Goal: Task Accomplishment & Management: Use online tool/utility

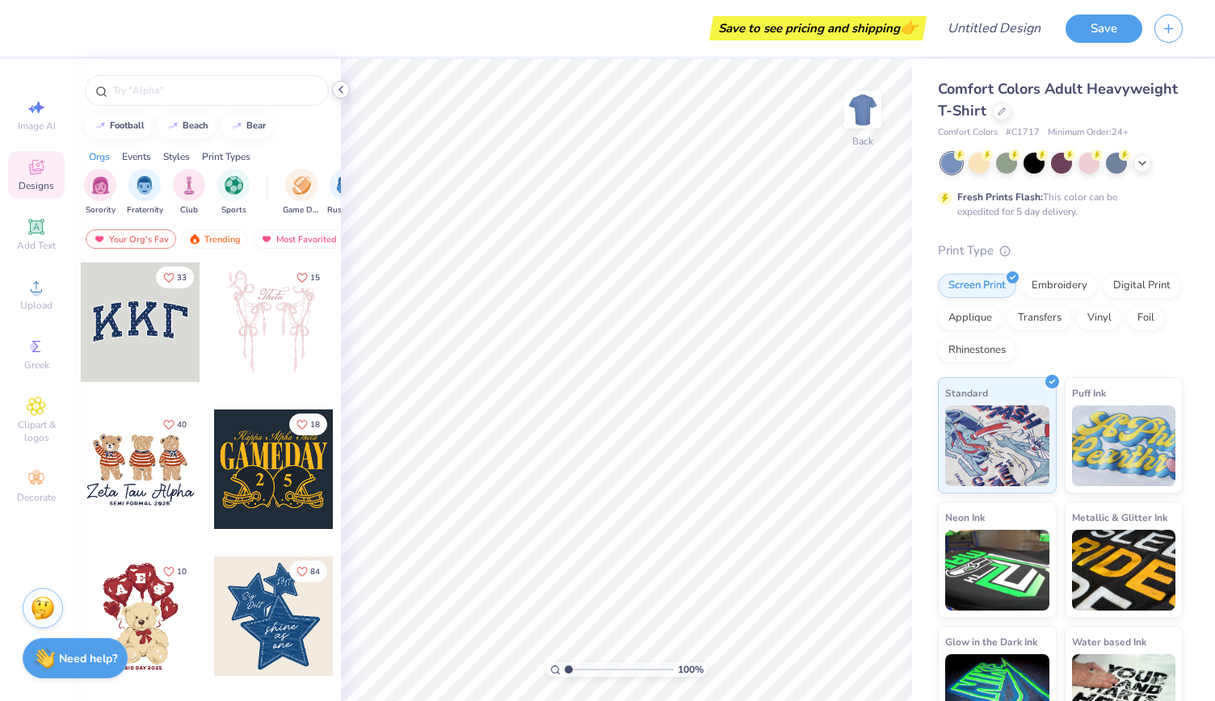
click at [346, 90] on icon at bounding box center [340, 89] width 13 height 13
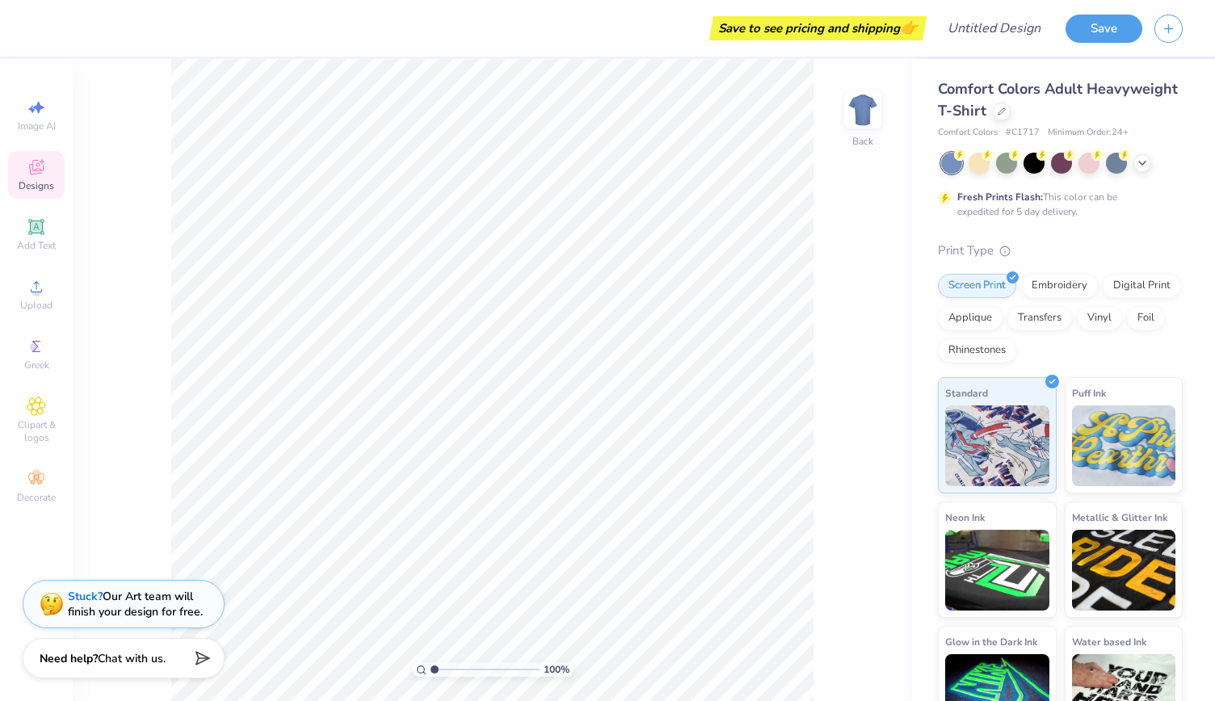
click at [43, 77] on div "Image AI Designs Add Text Upload Greek Clipart & logos Decorate" at bounding box center [36, 380] width 73 height 642
click at [55, 190] on div "Designs" at bounding box center [36, 175] width 57 height 48
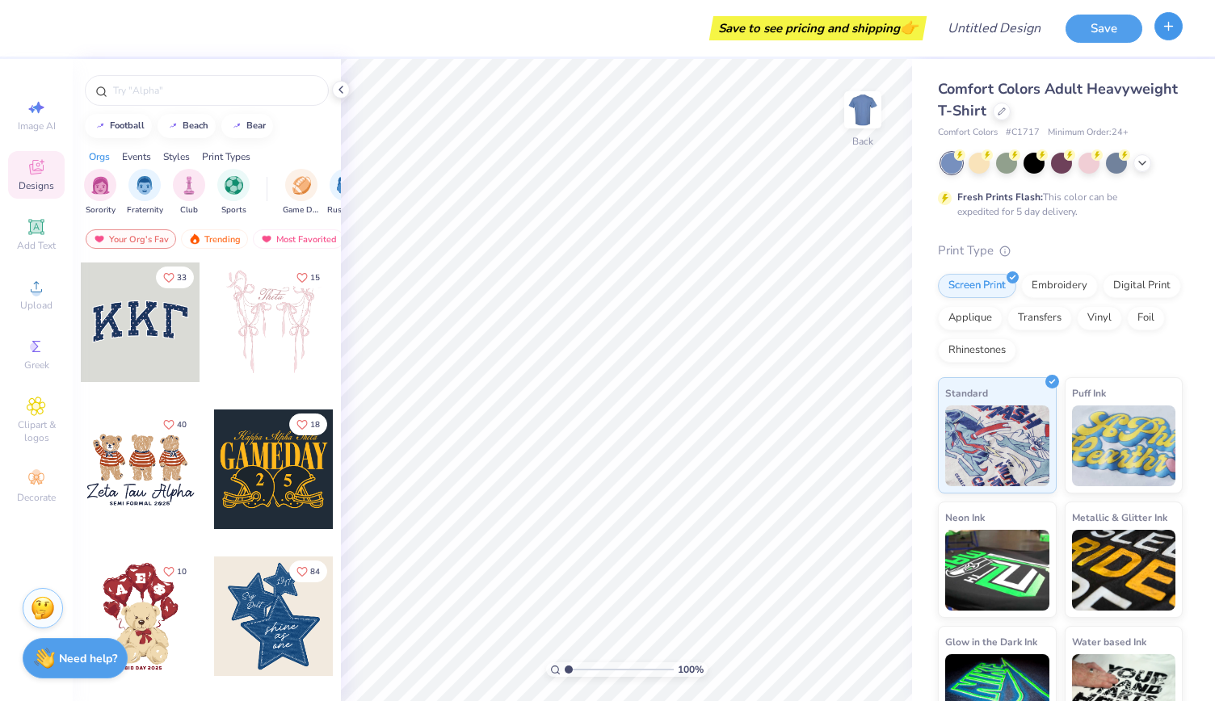
click at [1170, 35] on button "button" at bounding box center [1168, 26] width 28 height 28
click at [917, 267] on div "Save to see pricing and shipping 👉 Design Title Save Image AI Designs Add Text …" at bounding box center [607, 350] width 1215 height 701
click at [49, 125] on span "Image AI" at bounding box center [37, 126] width 38 height 13
select select "4"
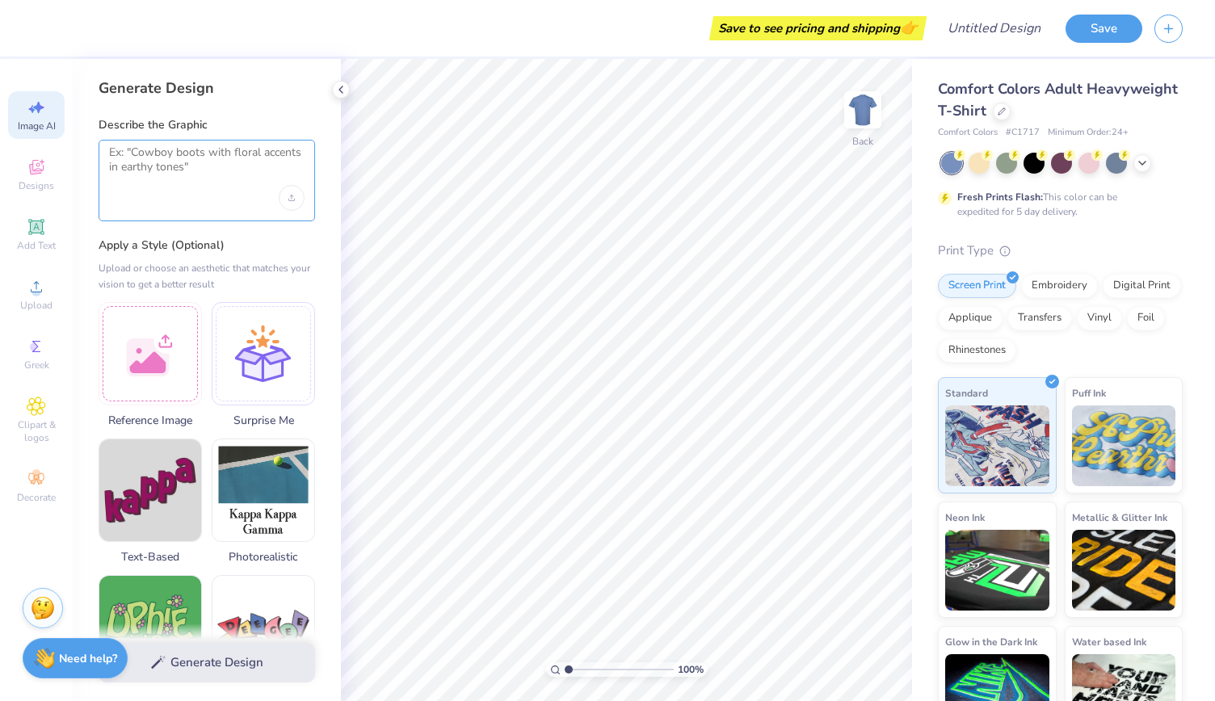
click at [186, 168] on textarea at bounding box center [206, 165] width 195 height 40
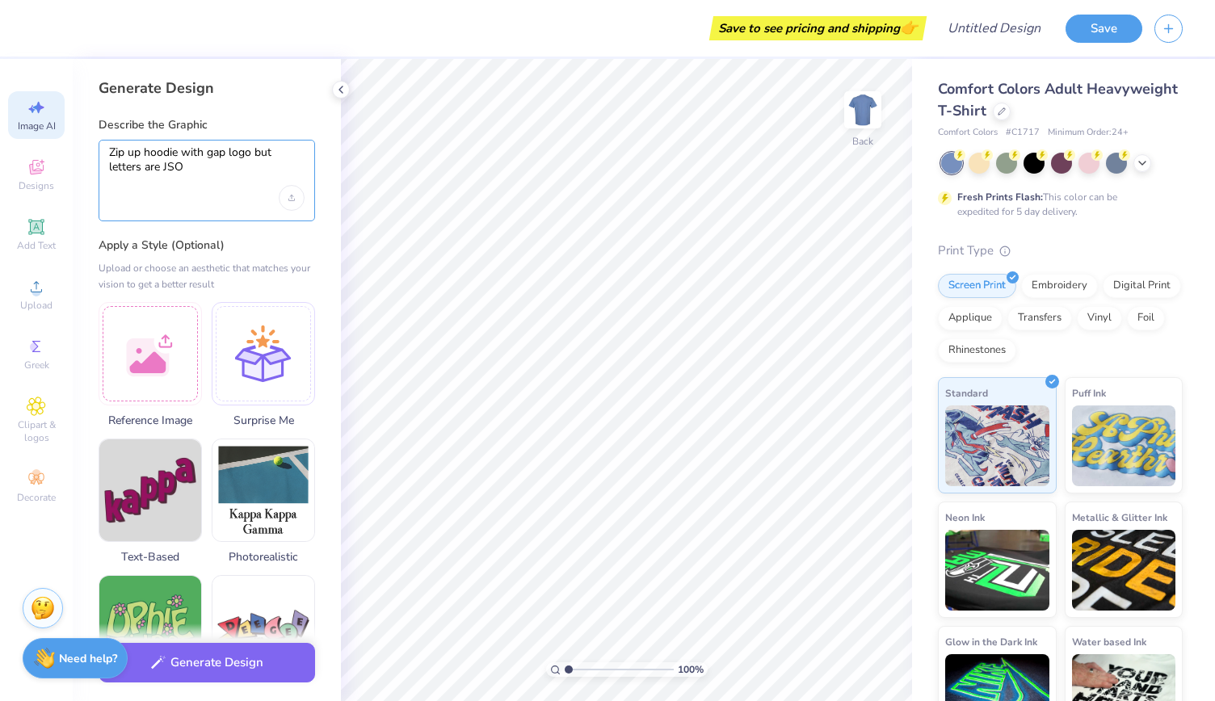
type textarea "Zip up hoodie with gap logo but letters are JSO"
click at [338, 246] on div "Generate Design Describe the Graphic Zip up hoodie with gap logo but letters ar…" at bounding box center [207, 380] width 268 height 642
click at [286, 203] on div "Upload image" at bounding box center [292, 198] width 26 height 26
click at [235, 161] on textarea "Zip up hoodie with gap logo but letters are JSO" at bounding box center [206, 165] width 195 height 40
click at [228, 198] on div "Zip up hoodie with gap logo but letters are JSO" at bounding box center [207, 181] width 216 height 82
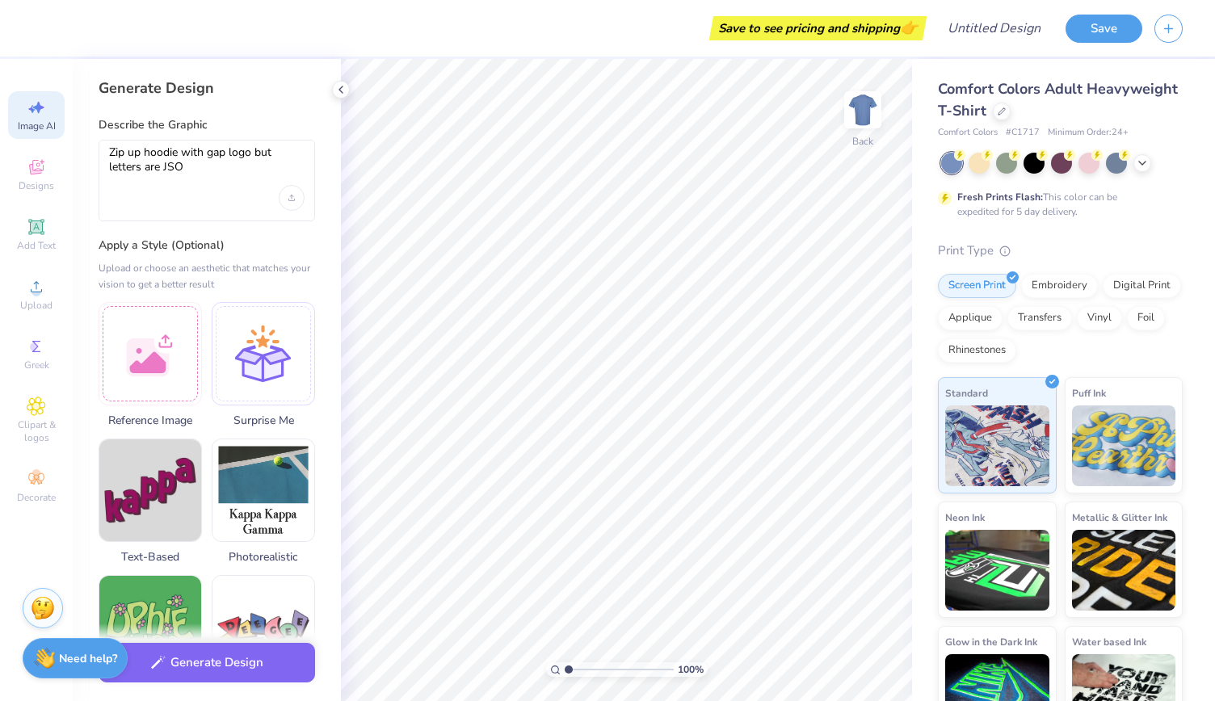
click at [228, 198] on div "Zip up hoodie with gap logo but letters are JSO" at bounding box center [207, 181] width 216 height 82
click at [226, 673] on button "Generate Design" at bounding box center [207, 659] width 216 height 40
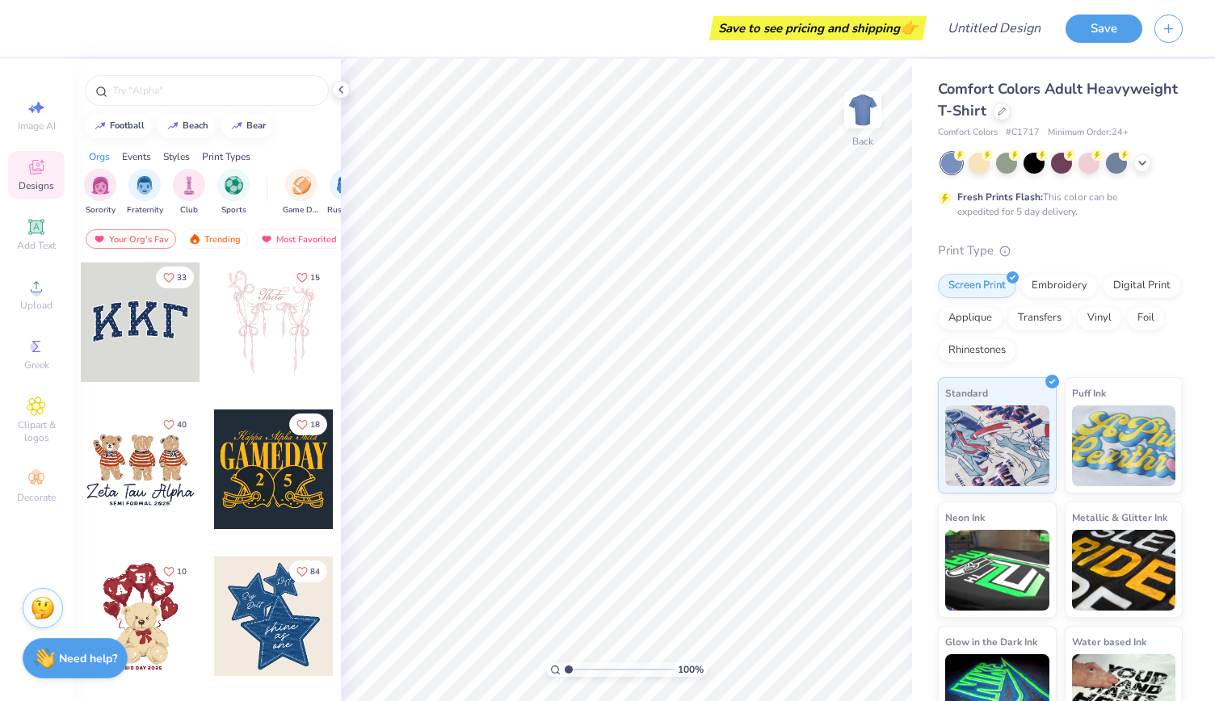
click at [132, 324] on div at bounding box center [141, 322] width 120 height 120
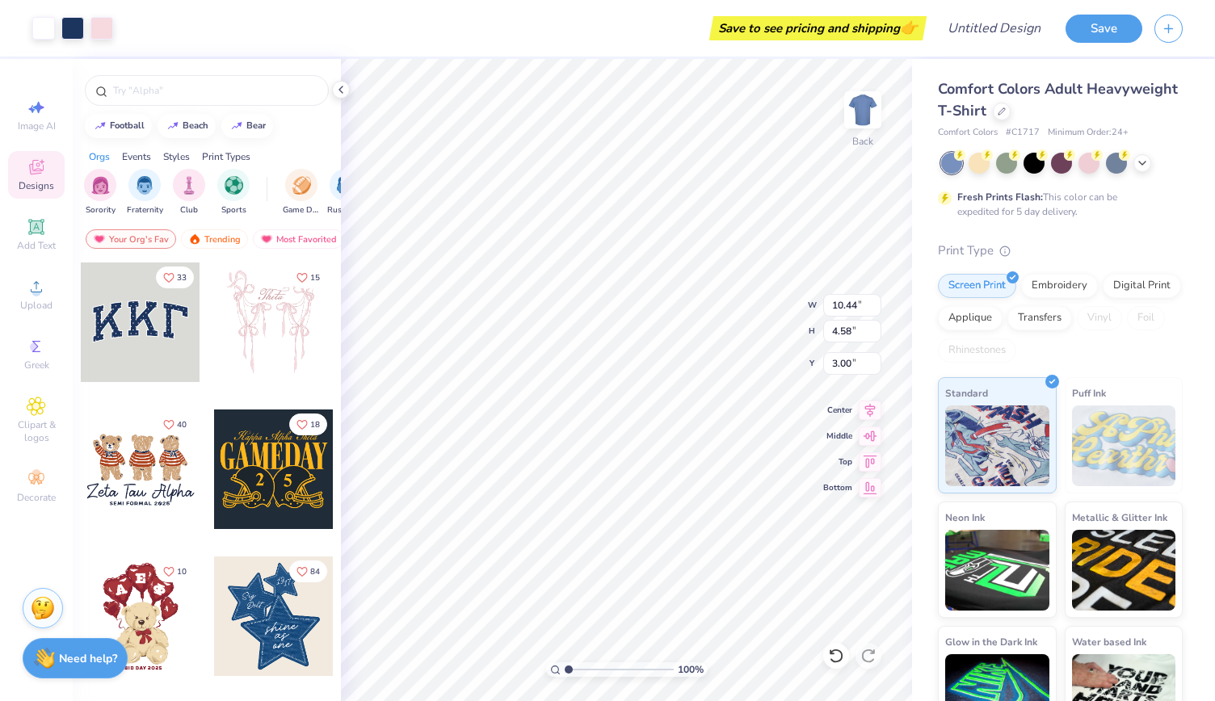
type input "10.26"
type input "4.38"
type input "3.09"
click at [1058, 279] on div "Embroidery" at bounding box center [1059, 283] width 77 height 24
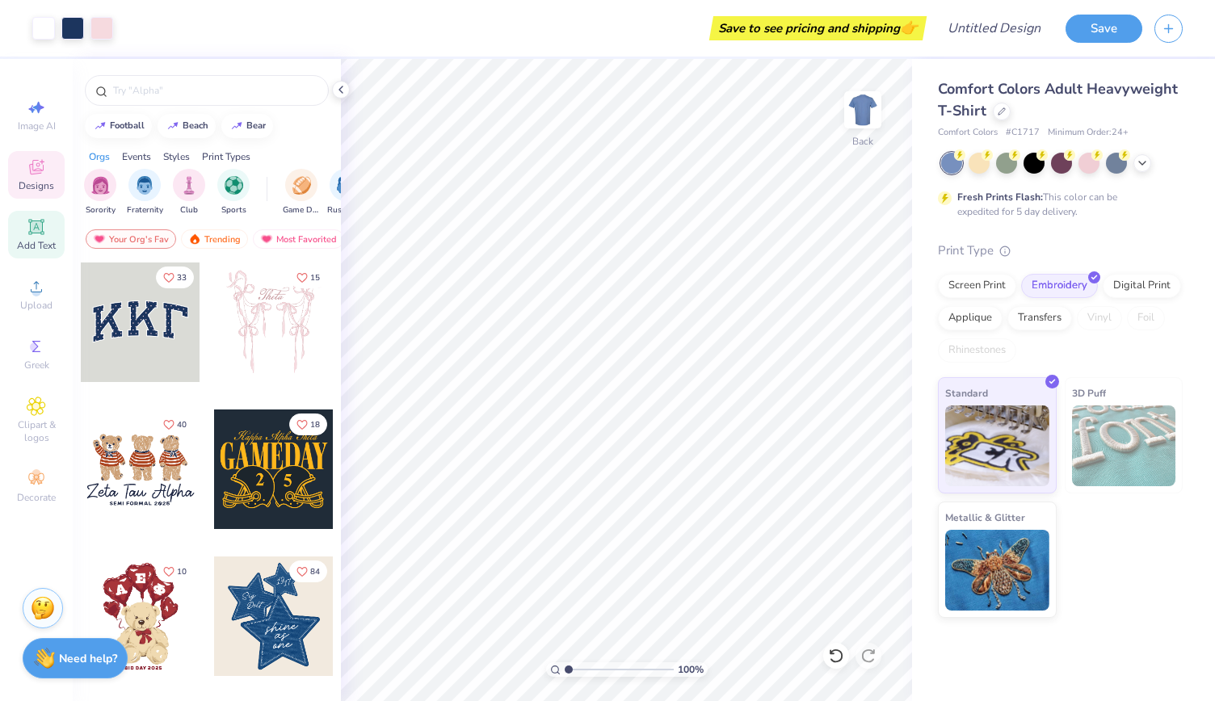
click at [55, 232] on div "Add Text" at bounding box center [36, 235] width 57 height 48
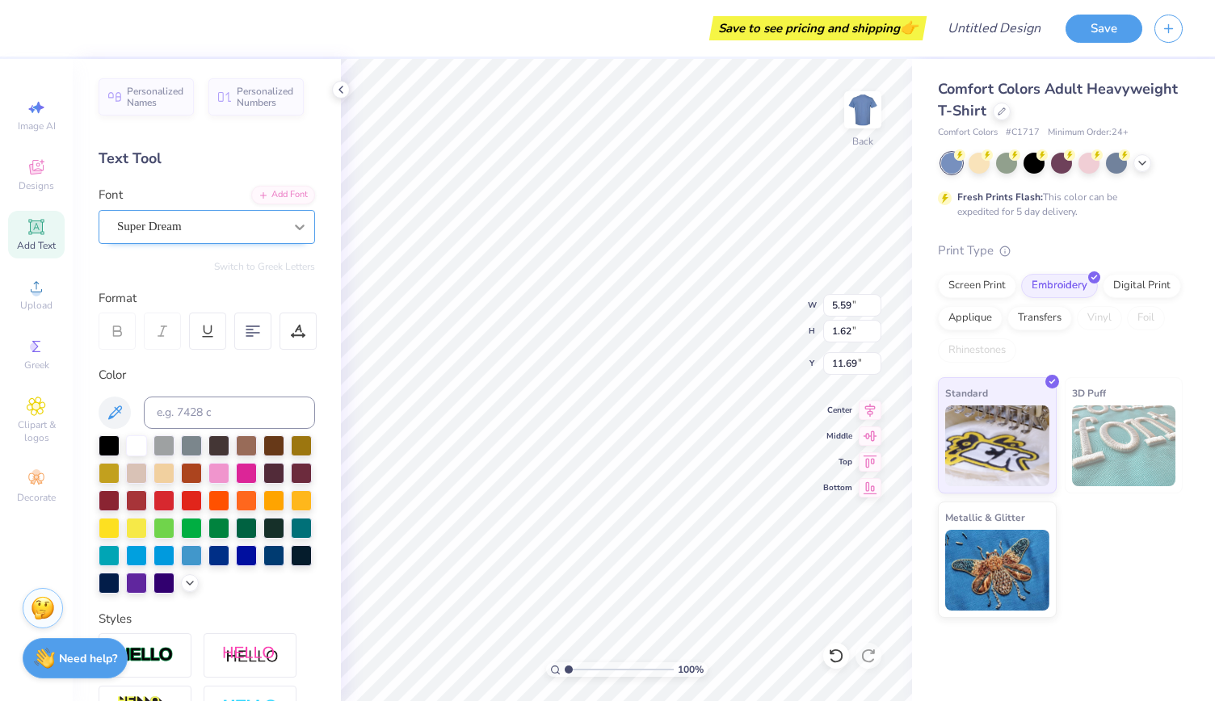
click at [285, 217] on div at bounding box center [299, 226] width 29 height 29
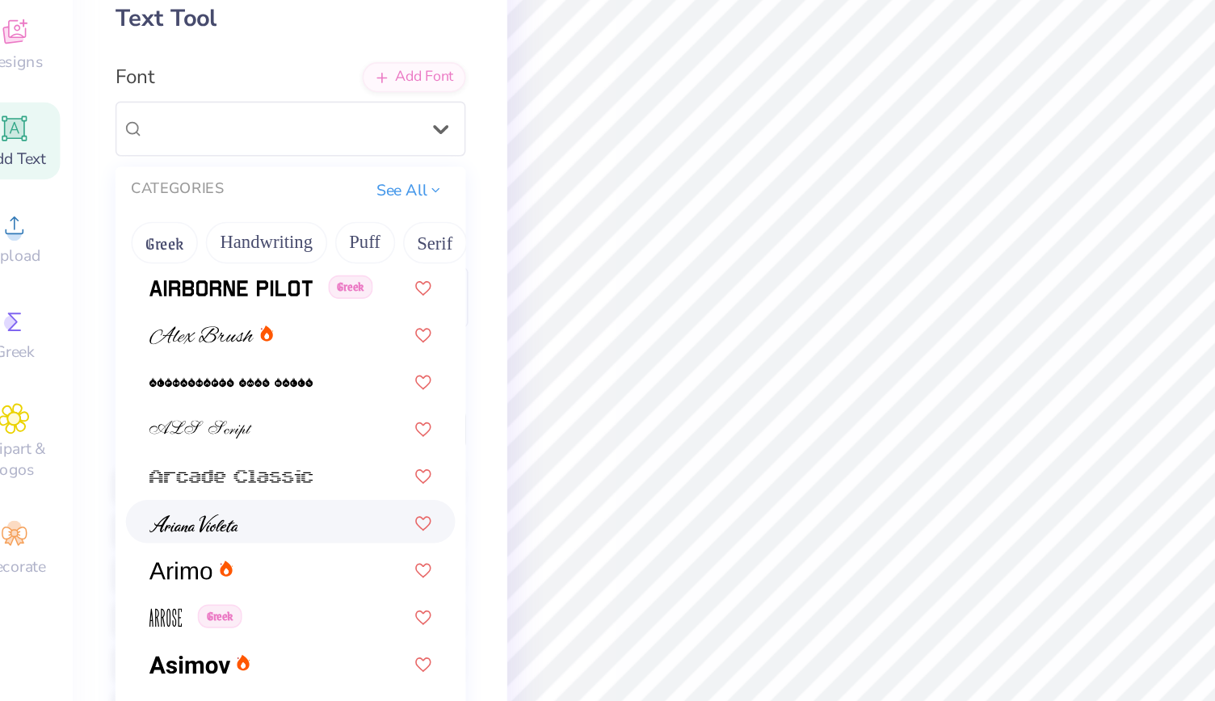
scroll to position [475, 0]
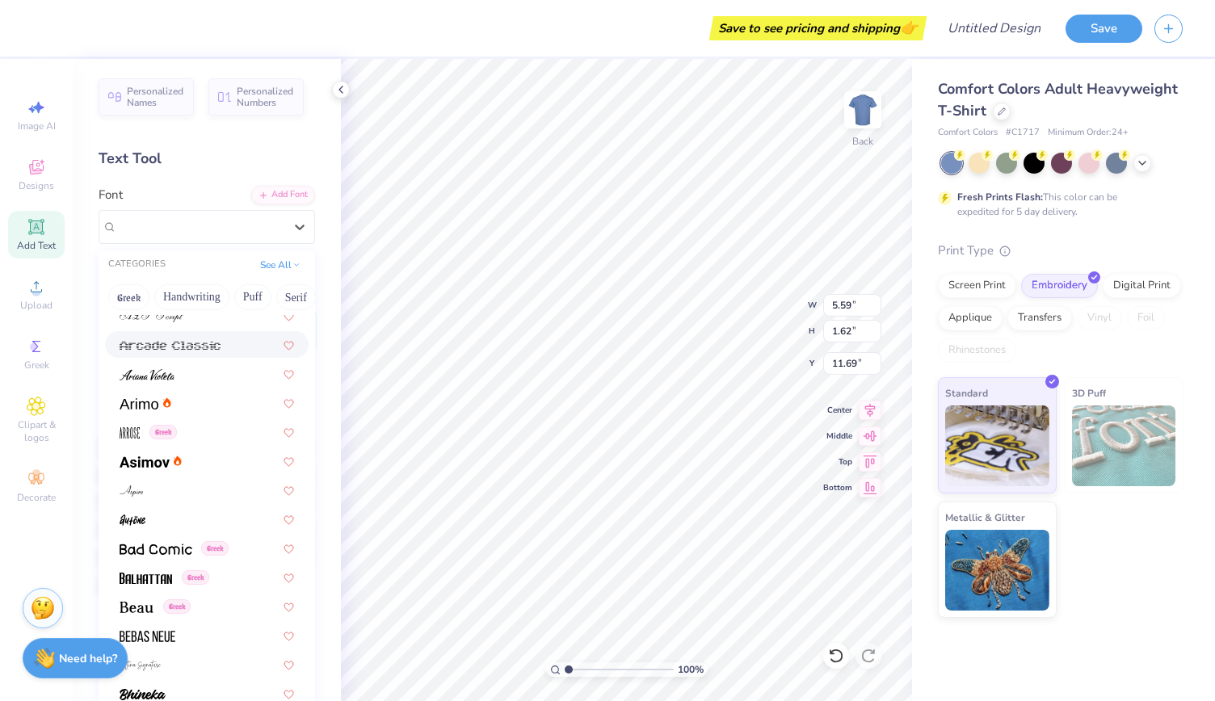
click at [50, 229] on div "Add Text" at bounding box center [36, 235] width 57 height 48
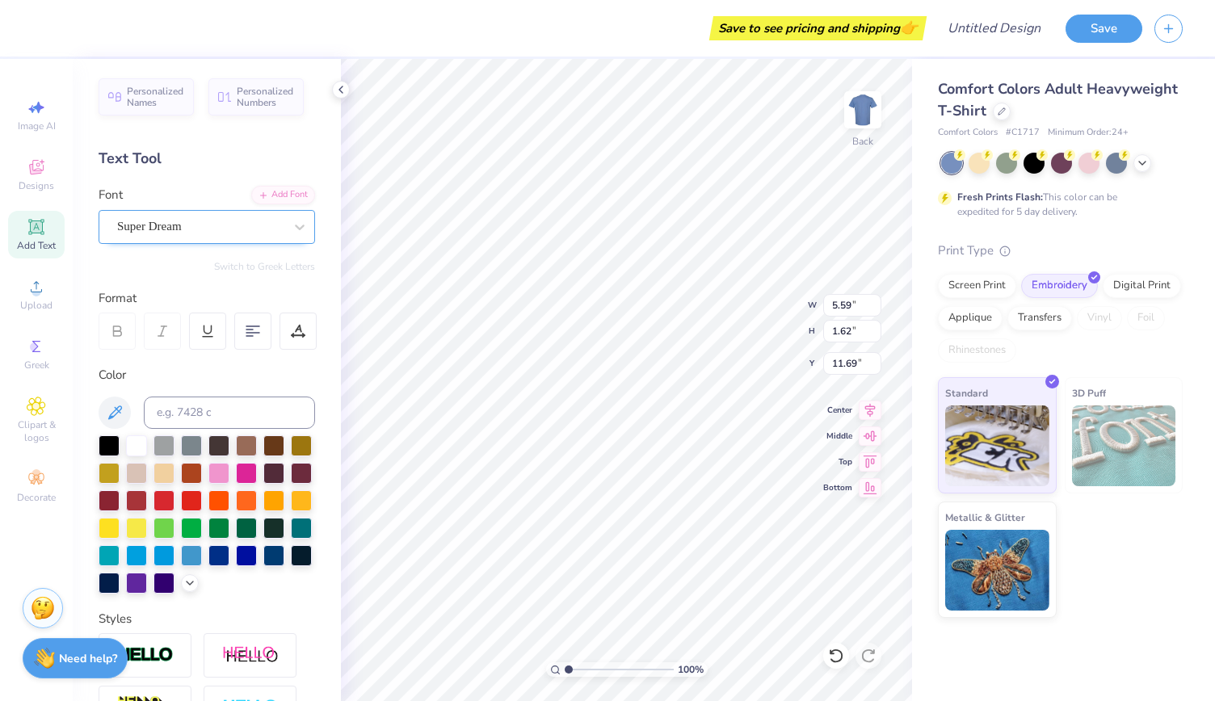
click at [208, 224] on div "Super Dream" at bounding box center [200, 226] width 170 height 25
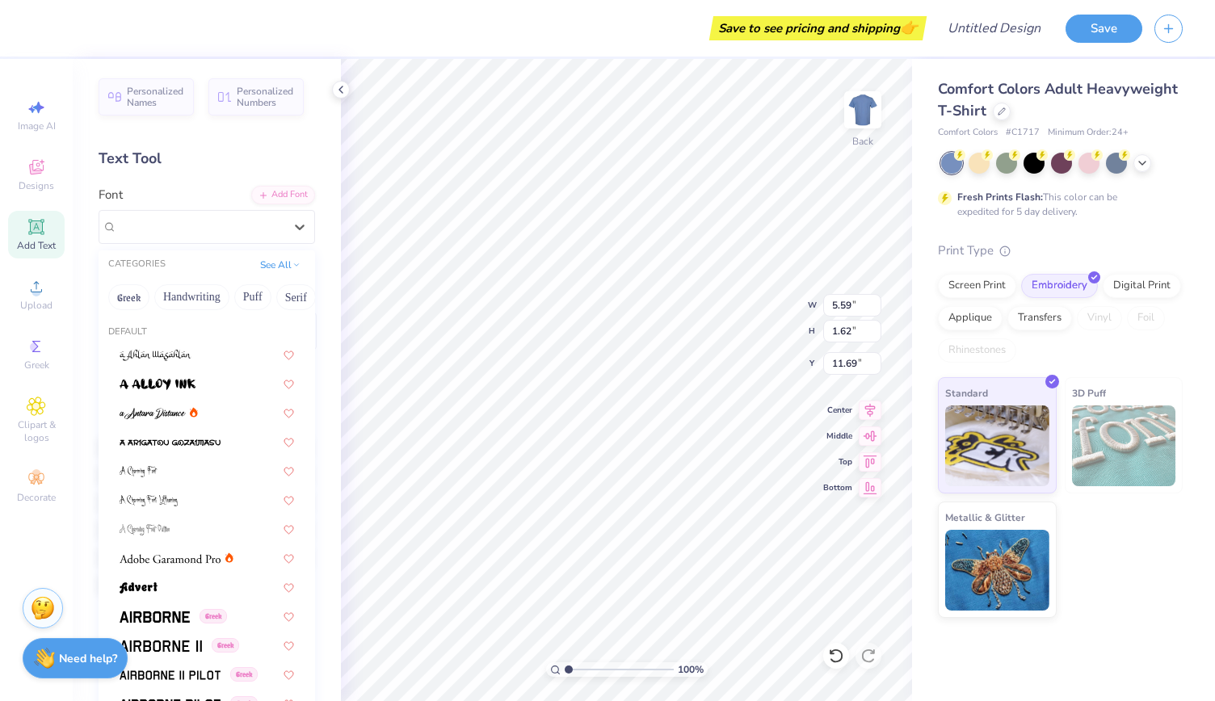
drag, startPoint x: 223, startPoint y: 300, endPoint x: 150, endPoint y: 309, distance: 73.1
click at [150, 309] on div "Greek Handwriting Puff Serif Bold Calligraphy Retro Sans Serif Minimal Fantasy …" at bounding box center [207, 297] width 216 height 36
click at [194, 296] on button "Handwriting" at bounding box center [191, 297] width 75 height 26
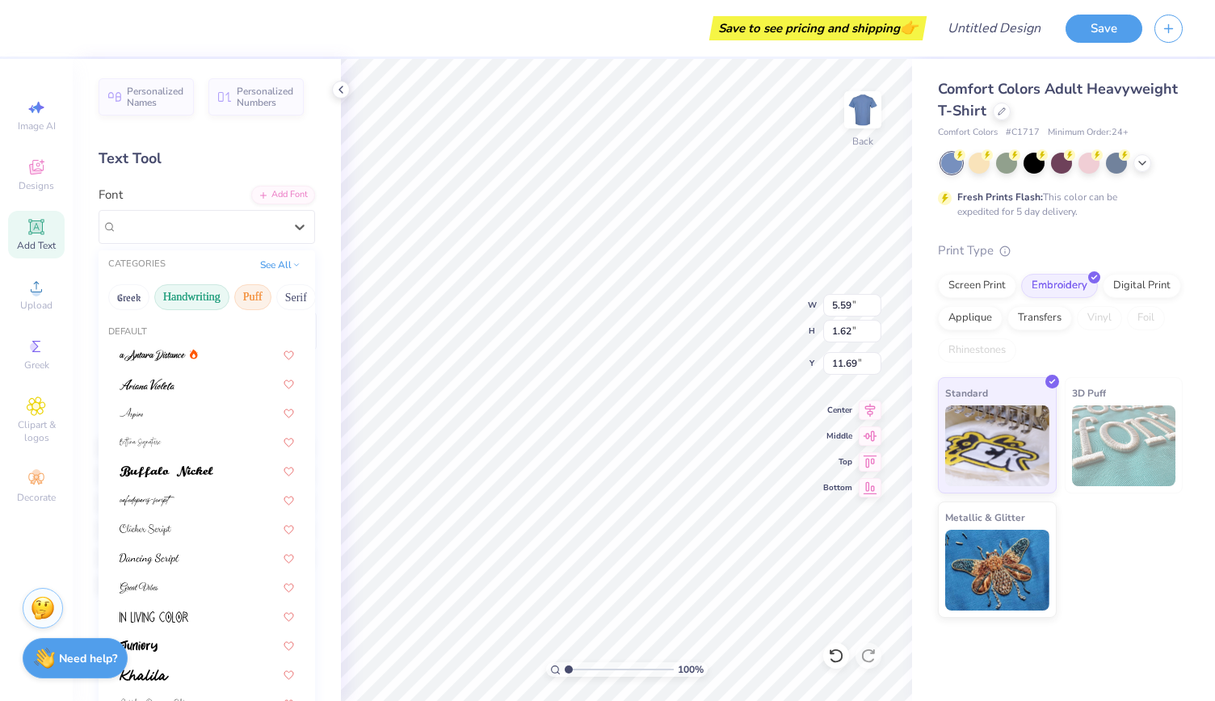
click at [262, 304] on button "Puff" at bounding box center [252, 297] width 37 height 26
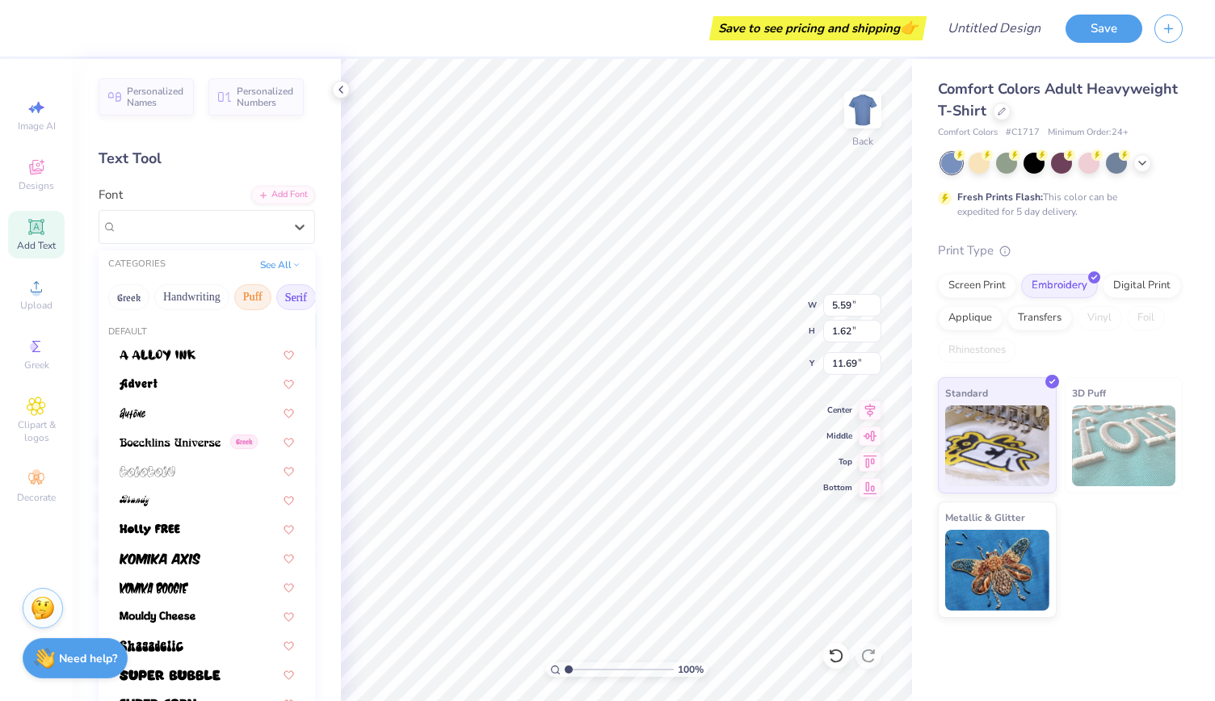
click at [300, 303] on button "Serif" at bounding box center [296, 297] width 40 height 26
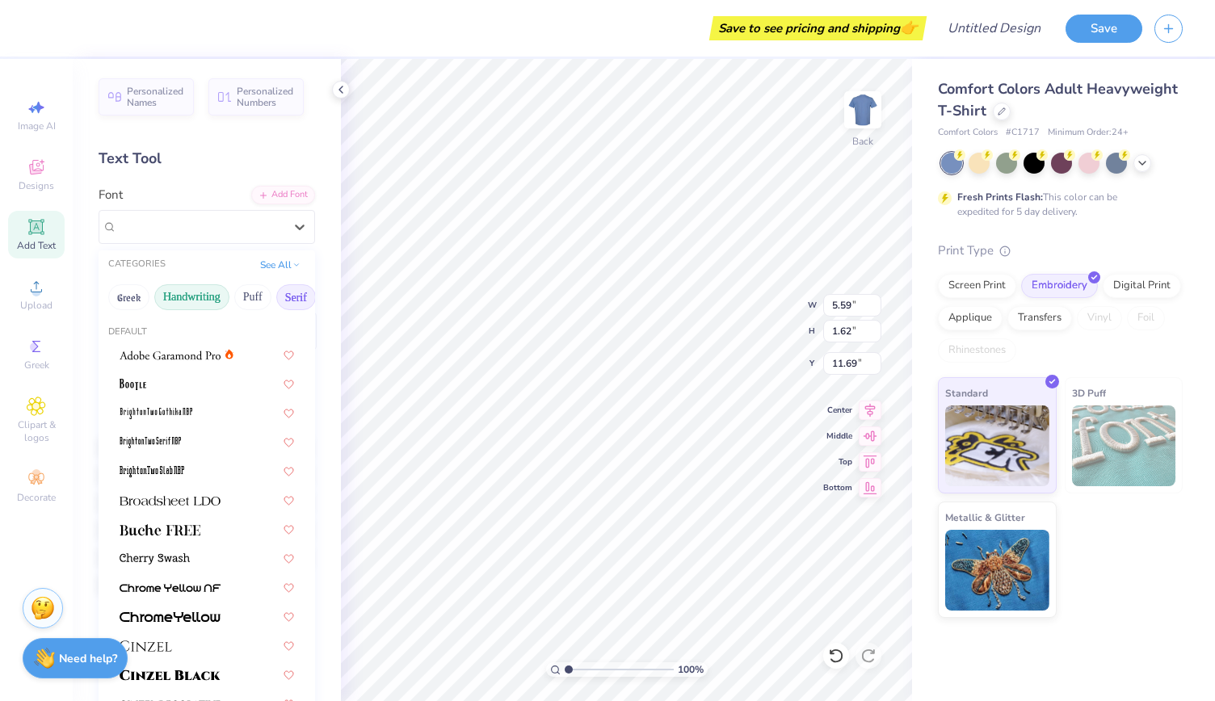
drag, startPoint x: 277, startPoint y: 291, endPoint x: 195, endPoint y: 303, distance: 82.5
click at [195, 303] on div "Greek Handwriting Puff Serif Bold Calligraphy Retro Sans Serif Minimal Fantasy …" at bounding box center [207, 297] width 216 height 36
click at [125, 284] on button "Greek" at bounding box center [128, 297] width 41 height 26
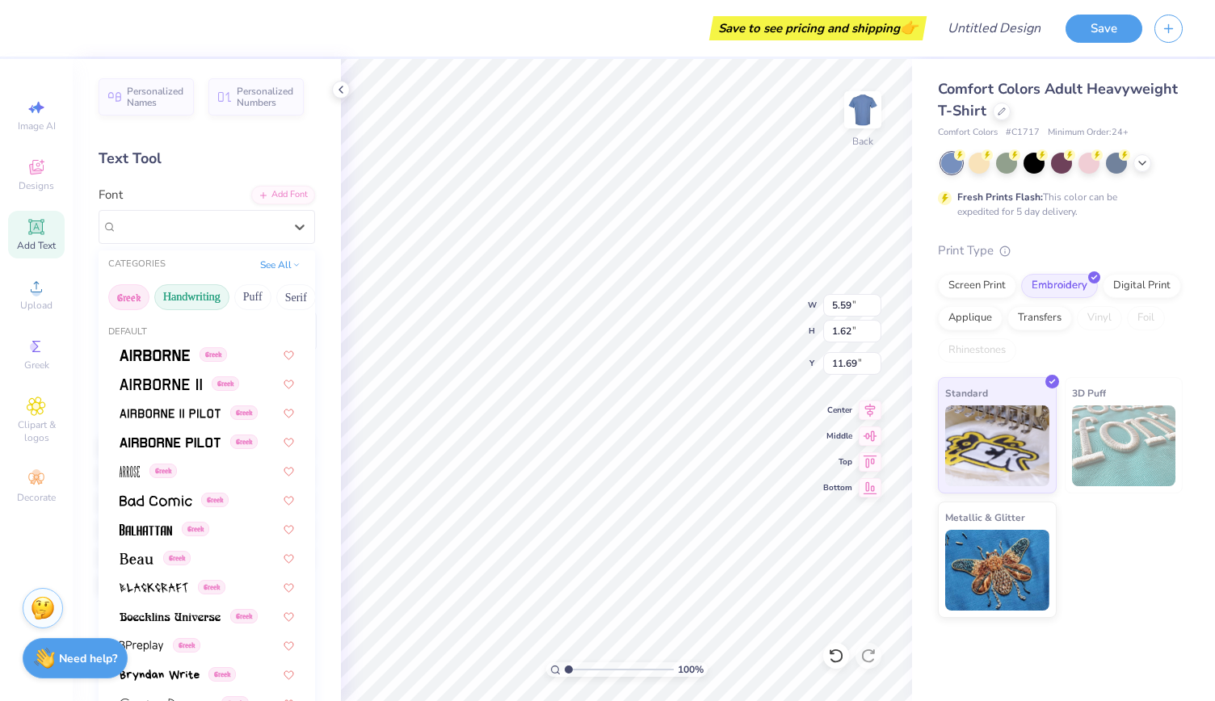
click at [200, 289] on button "Handwriting" at bounding box center [191, 297] width 75 height 26
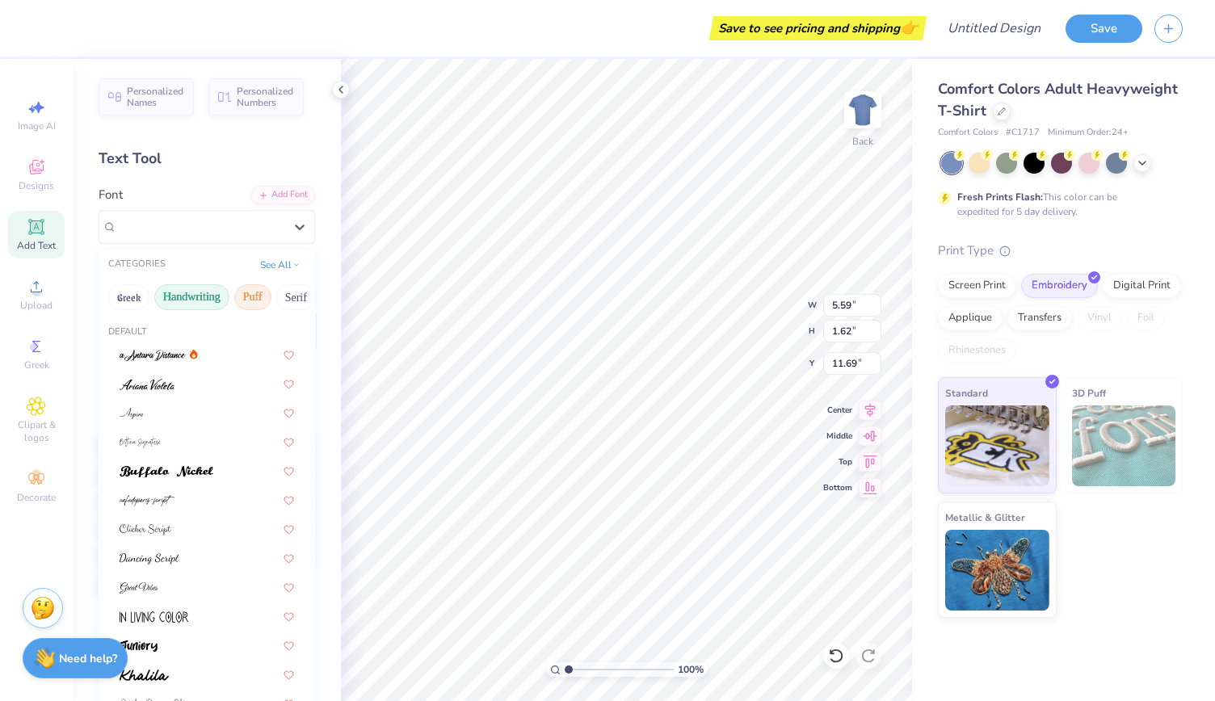
click at [262, 292] on button "Puff" at bounding box center [252, 297] width 37 height 26
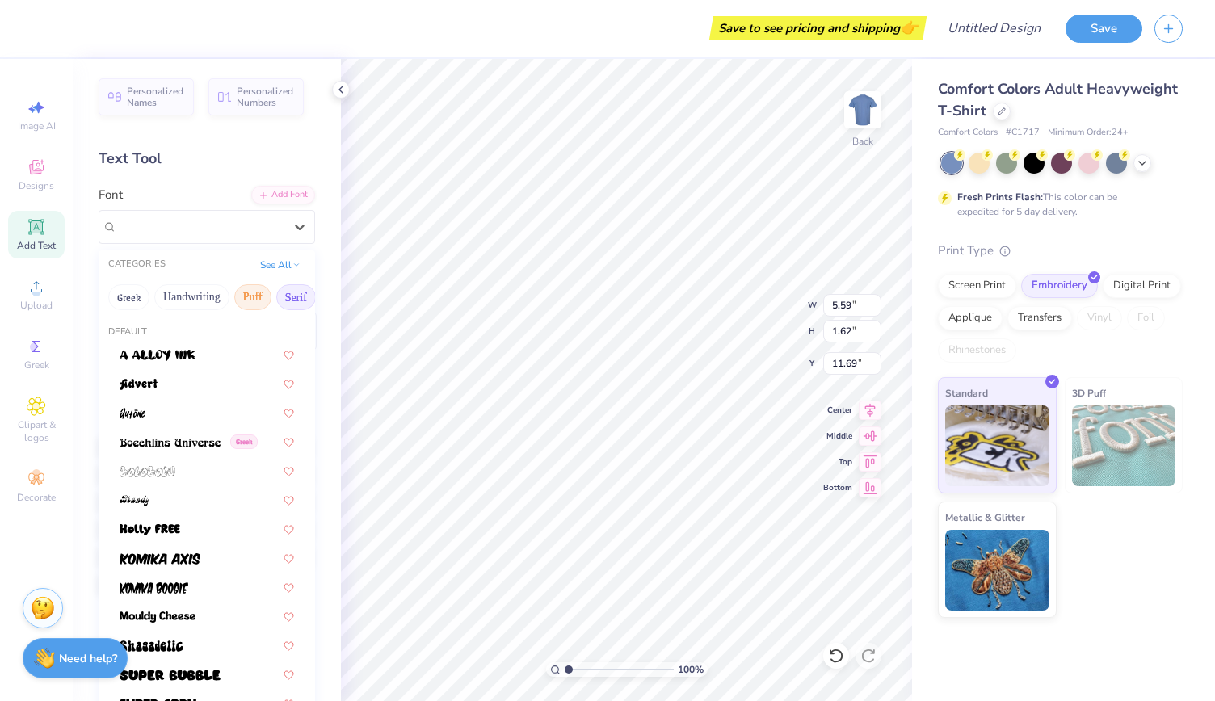
click at [295, 301] on button "Serif" at bounding box center [296, 297] width 40 height 26
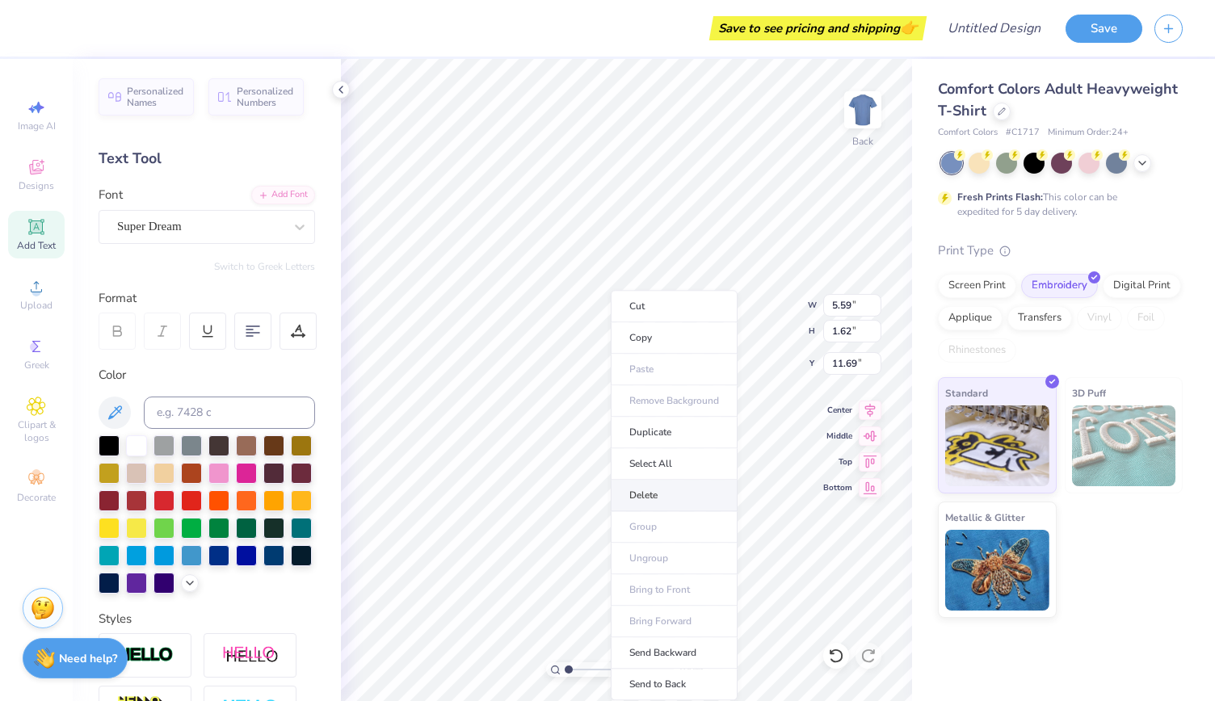
click at [625, 492] on li "Delete" at bounding box center [674, 495] width 127 height 31
click at [46, 168] on div "Designs" at bounding box center [36, 175] width 57 height 48
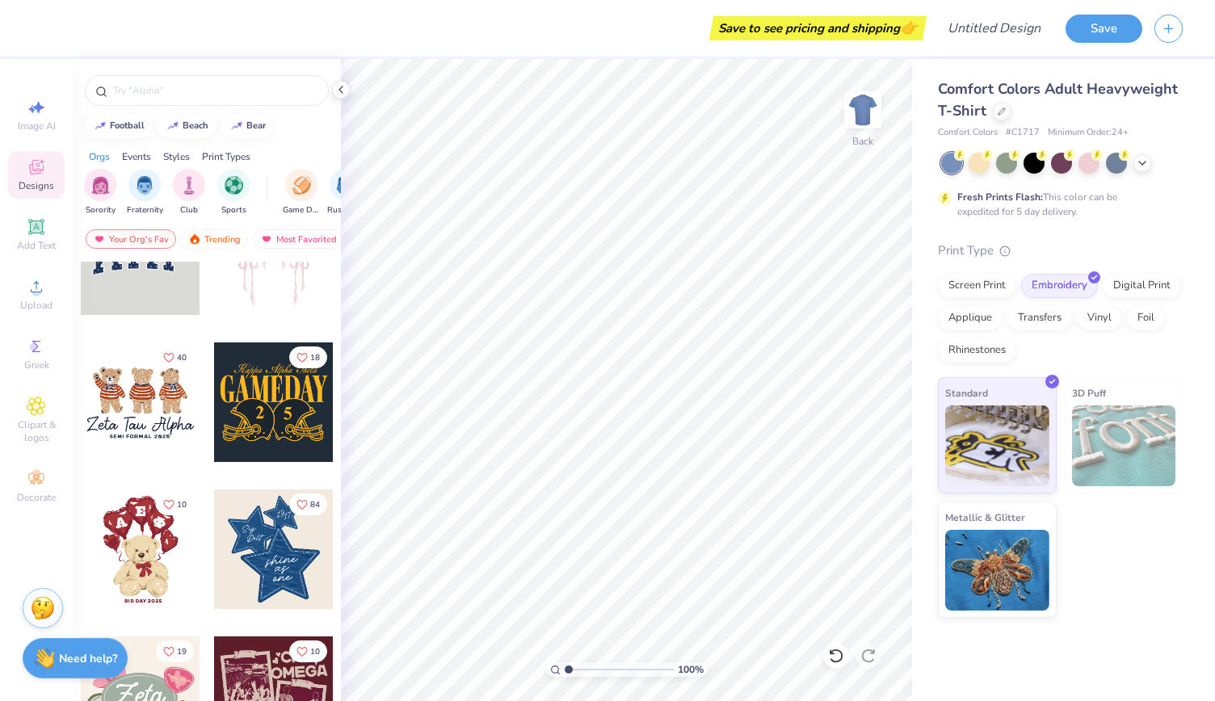
scroll to position [0, 0]
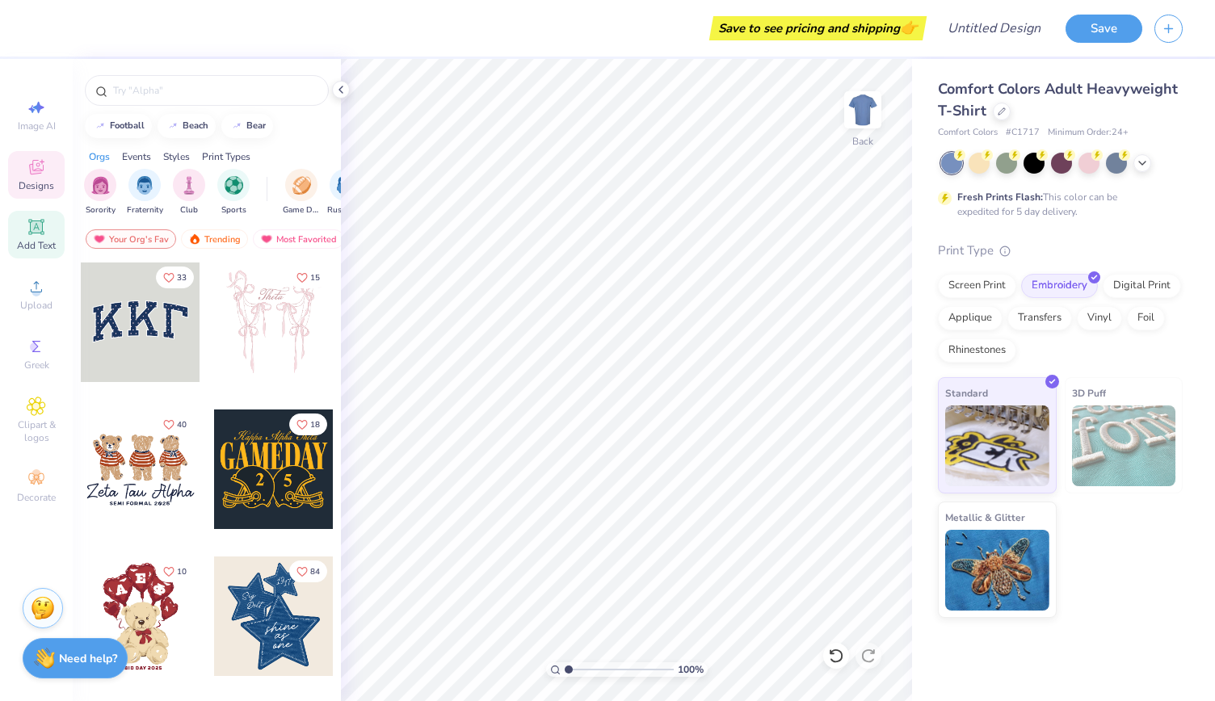
click at [23, 235] on div "Add Text" at bounding box center [36, 235] width 57 height 48
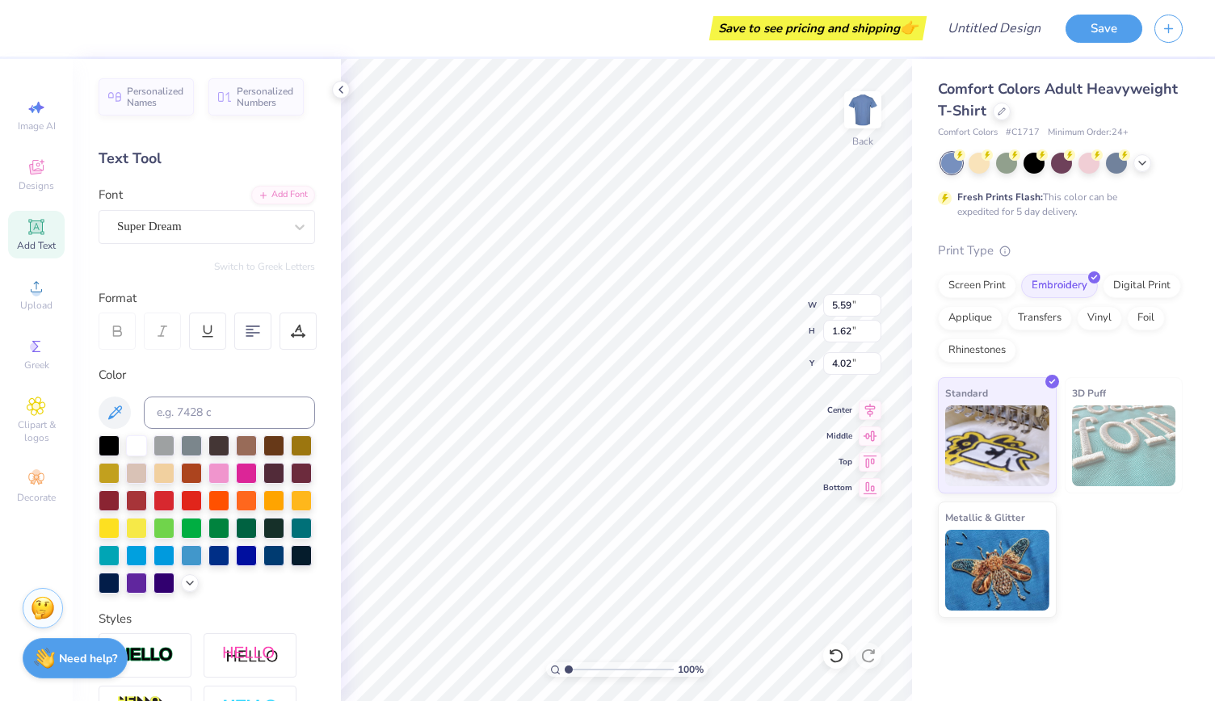
type input "4.02"
type input "9.81"
type input "2.84"
type input "2.51"
type input "11.28"
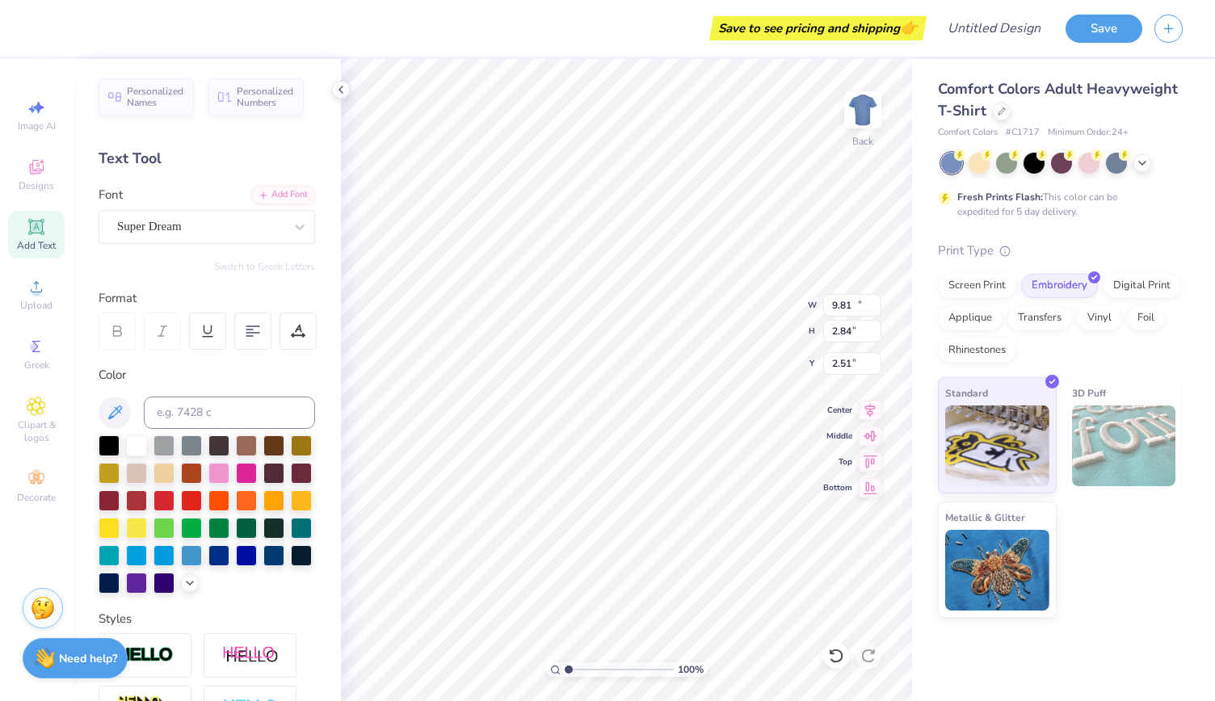
type input "3.27"
type input "4.17"
click at [292, 230] on icon at bounding box center [300, 227] width 16 height 16
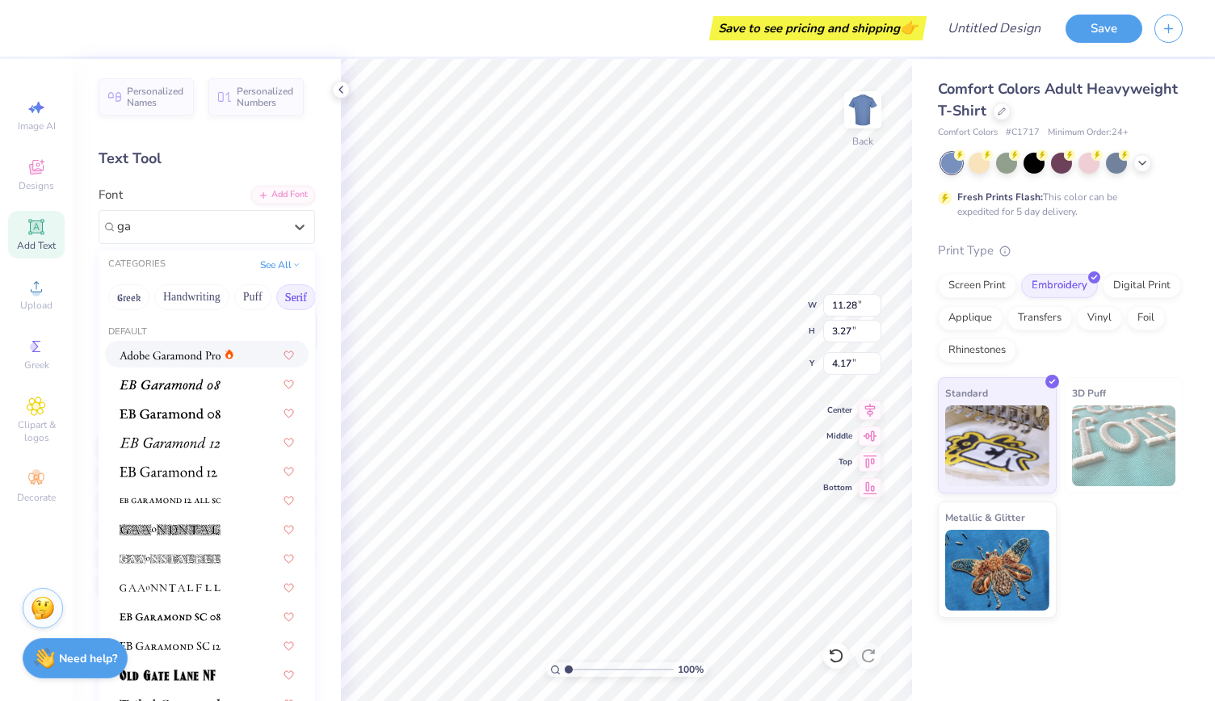
type input "g"
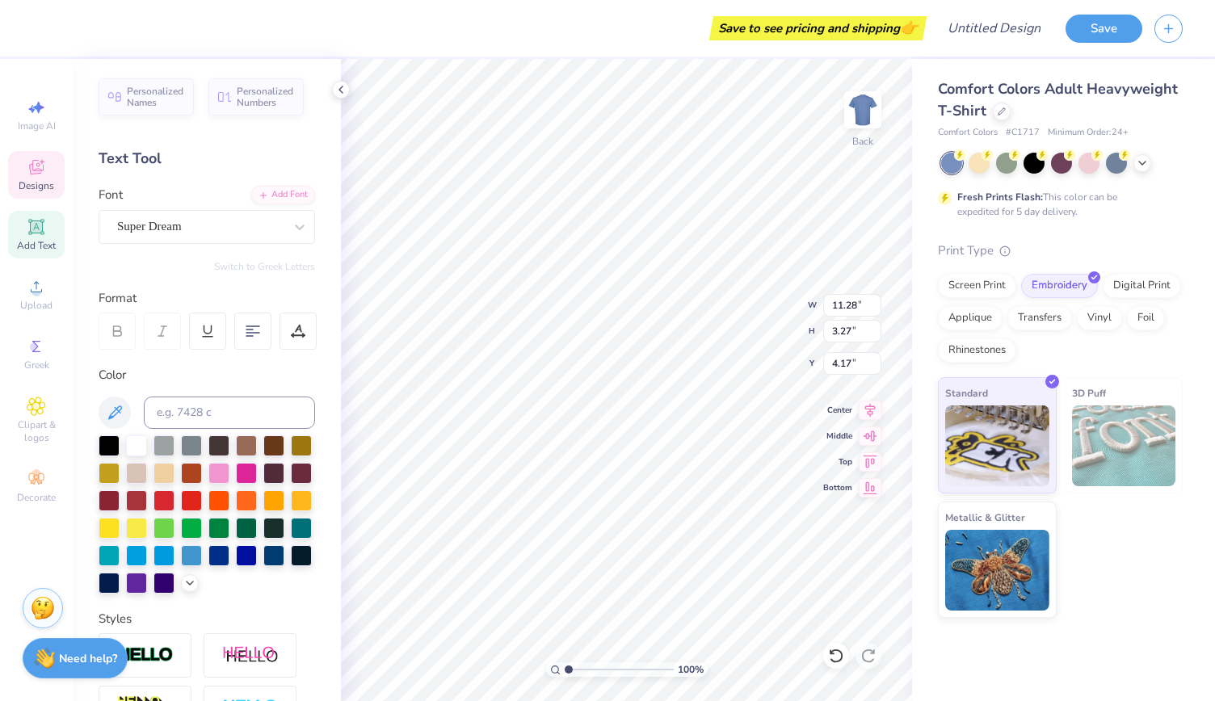
click at [44, 167] on icon at bounding box center [36, 166] width 19 height 19
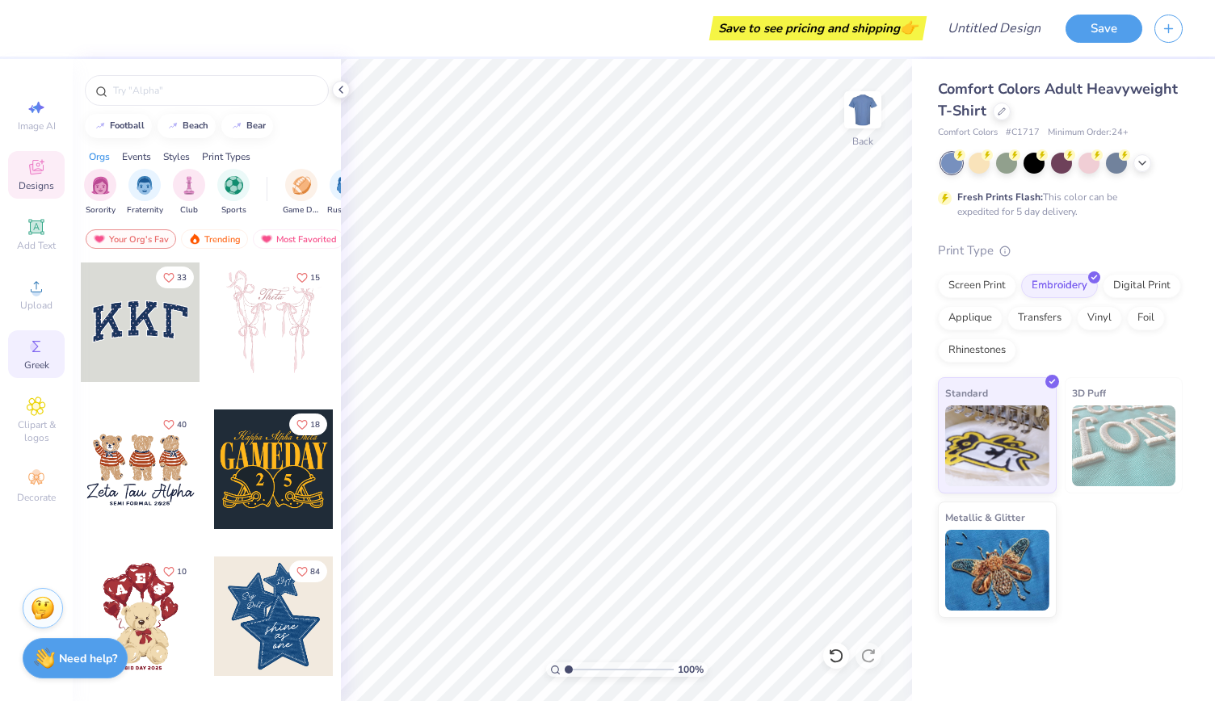
click at [36, 350] on circle at bounding box center [34, 346] width 9 height 9
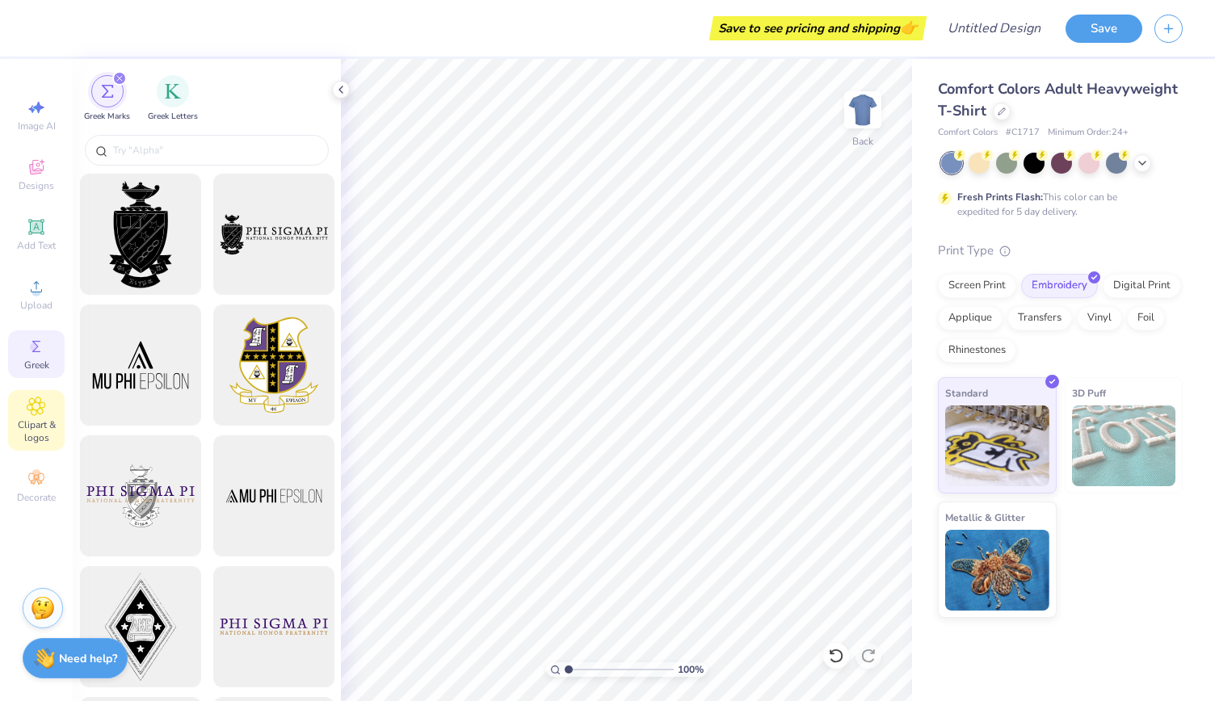
click at [33, 427] on span "Clipart & logos" at bounding box center [36, 431] width 57 height 26
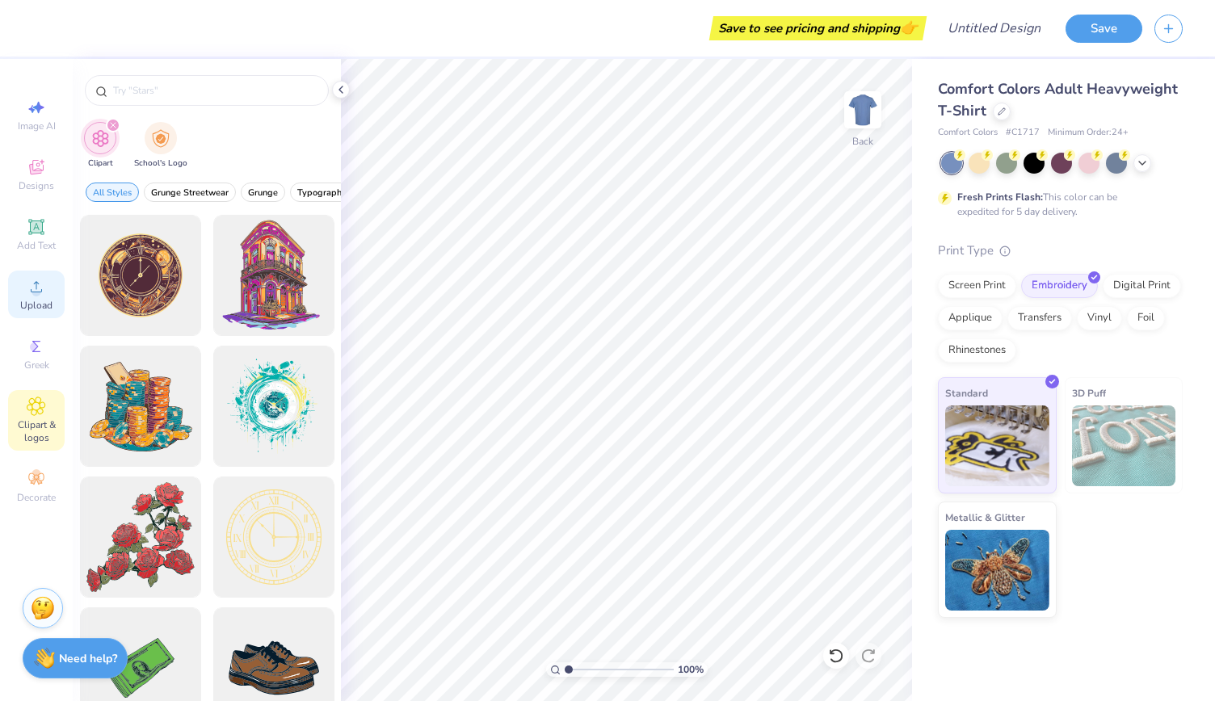
click at [48, 313] on div "Upload" at bounding box center [36, 295] width 57 height 48
click at [47, 123] on span "Image AI" at bounding box center [37, 126] width 38 height 13
select select "4"
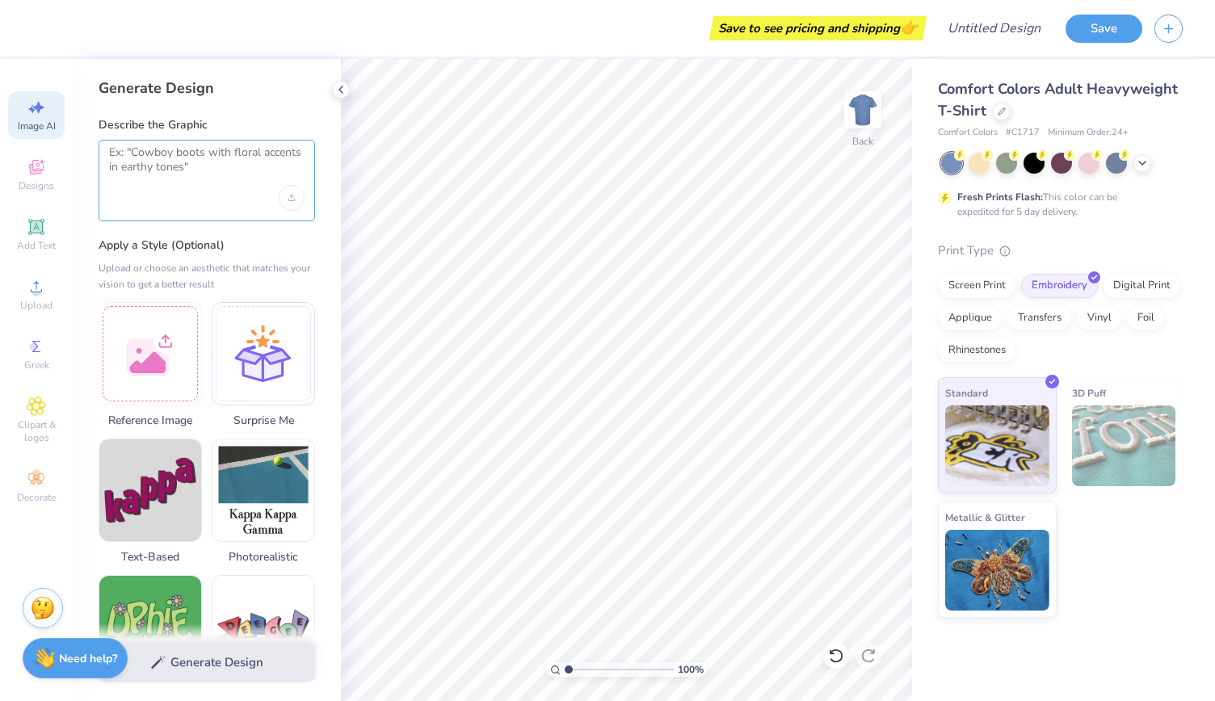
click at [162, 169] on textarea at bounding box center [206, 165] width 195 height 40
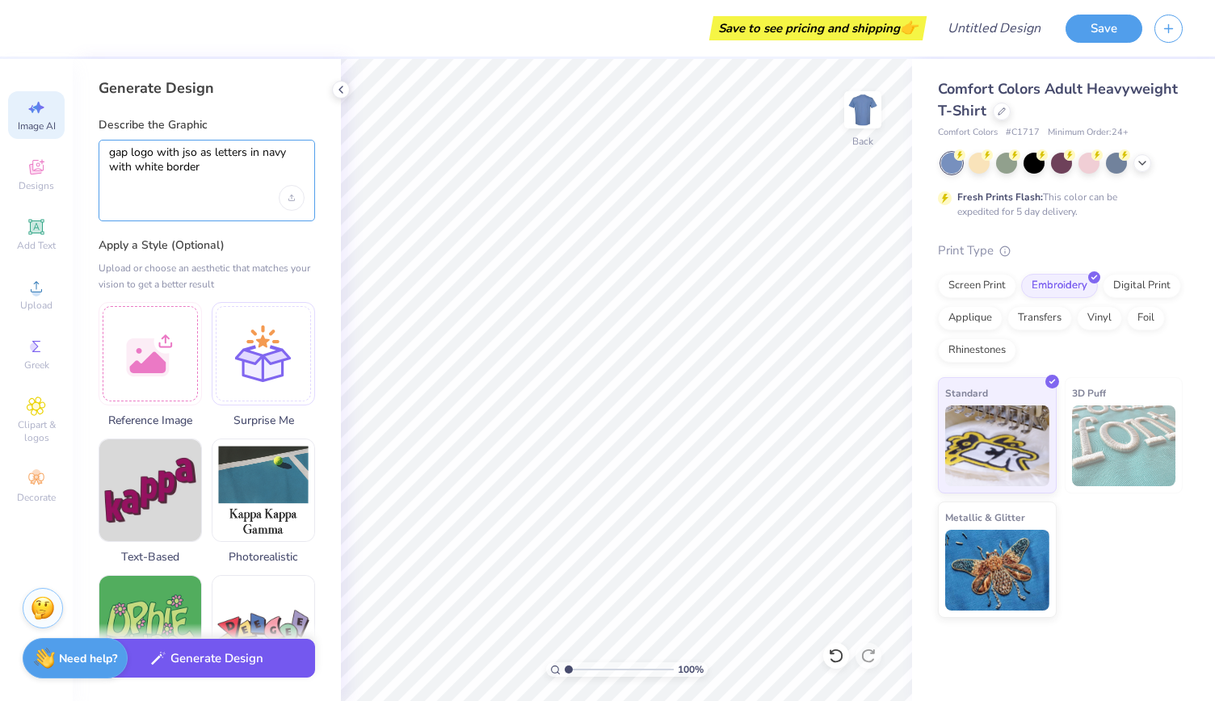
type textarea "gap logo with jso as letters in navy with white border"
click at [242, 649] on button "Generate Design" at bounding box center [207, 659] width 216 height 40
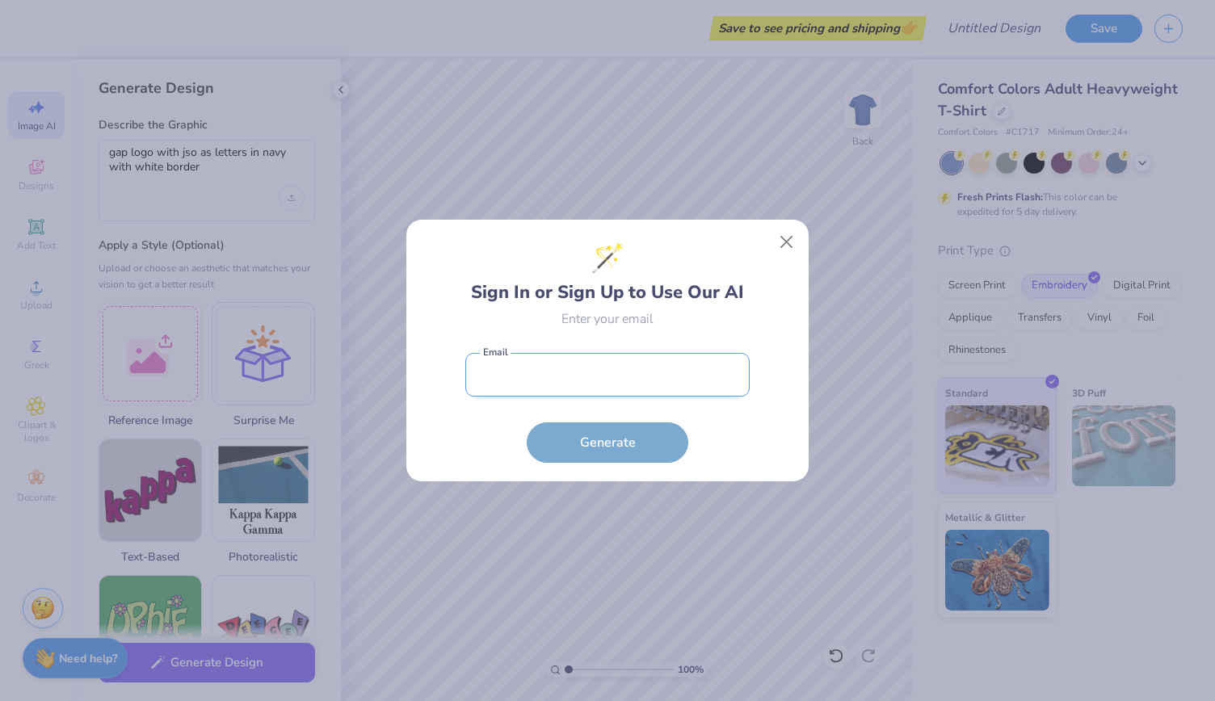
click at [515, 380] on input "email" at bounding box center [607, 375] width 284 height 44
click at [518, 375] on input "email" at bounding box center [607, 375] width 284 height 44
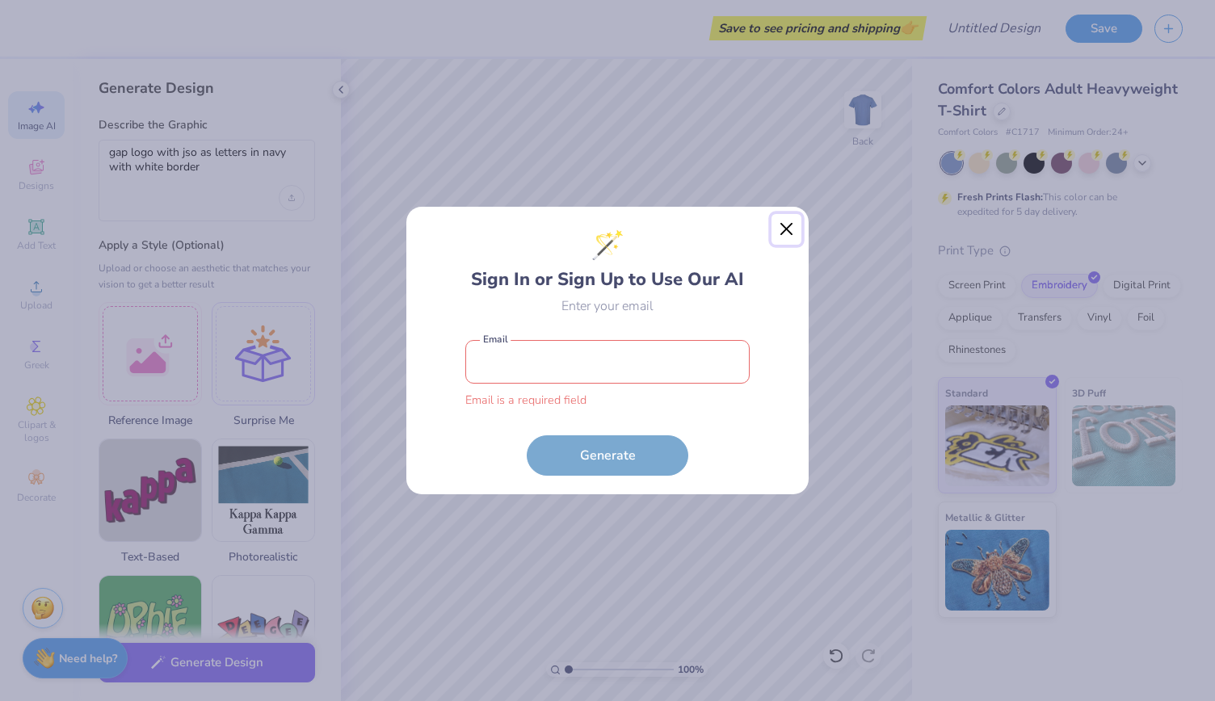
click at [791, 246] on div "🪄 Sign In or Sign Up to Use Our AI Enter your email Email is a required field E…" at bounding box center [607, 350] width 404 height 288
click at [788, 223] on button "Close" at bounding box center [786, 229] width 31 height 31
